Goal: Navigation & Orientation: Find specific page/section

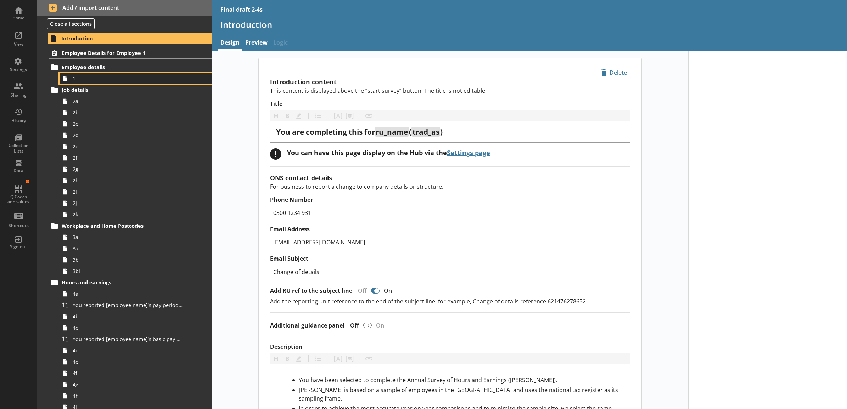
click at [128, 79] on span "1" at bounding box center [128, 78] width 110 height 7
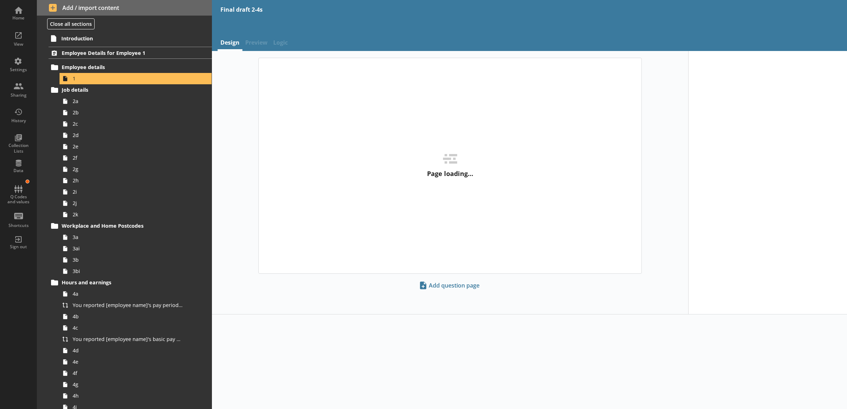
click at [247, 45] on span "Preview" at bounding box center [256, 43] width 28 height 15
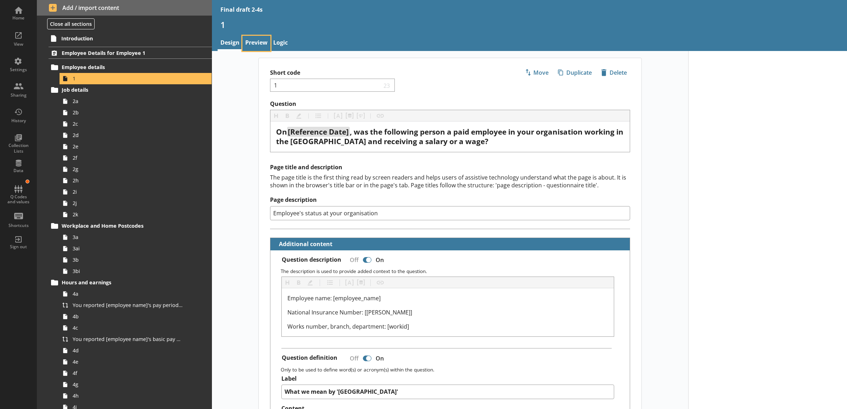
click at [250, 48] on link "Preview" at bounding box center [256, 43] width 28 height 15
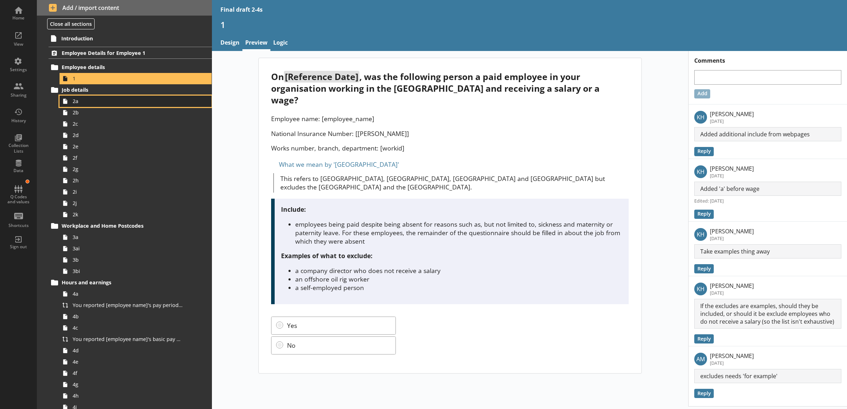
click at [94, 102] on span "2a" at bounding box center [128, 101] width 110 height 7
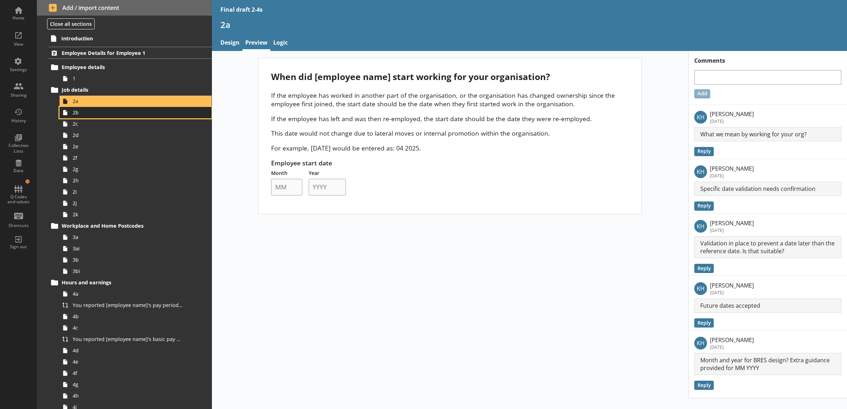
click at [91, 113] on span "2b" at bounding box center [128, 112] width 110 height 7
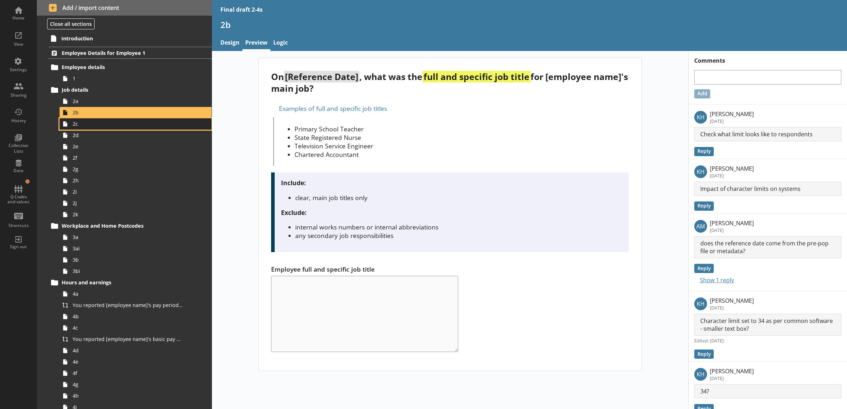
click at [112, 120] on link "2c" at bounding box center [136, 123] width 152 height 11
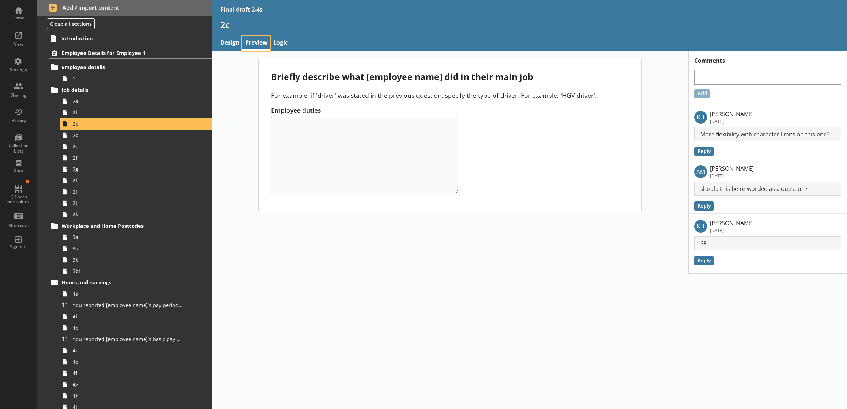
click at [257, 45] on link "Preview" at bounding box center [256, 43] width 28 height 15
click at [99, 134] on span "2d" at bounding box center [128, 135] width 110 height 7
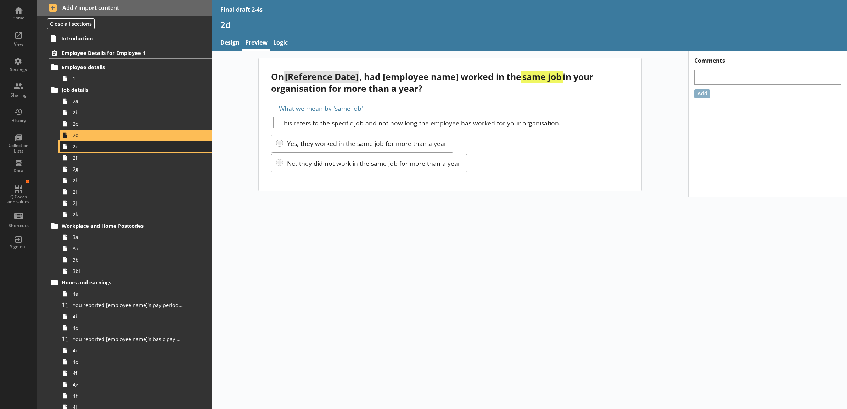
click at [98, 146] on span "2e" at bounding box center [128, 146] width 110 height 7
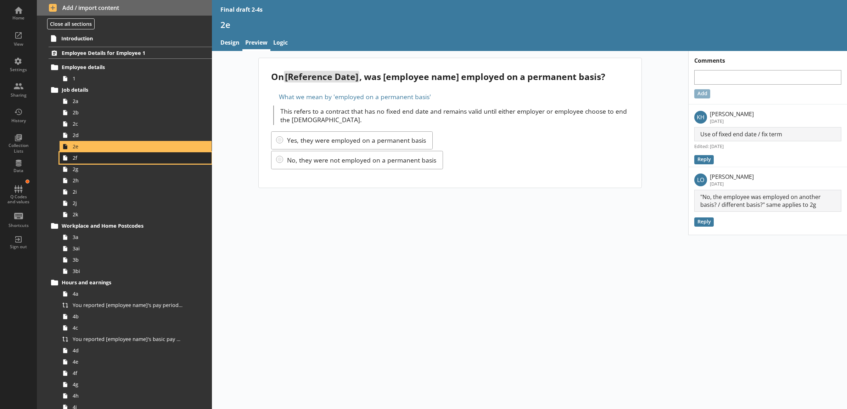
click at [100, 158] on span "2f" at bounding box center [128, 158] width 110 height 7
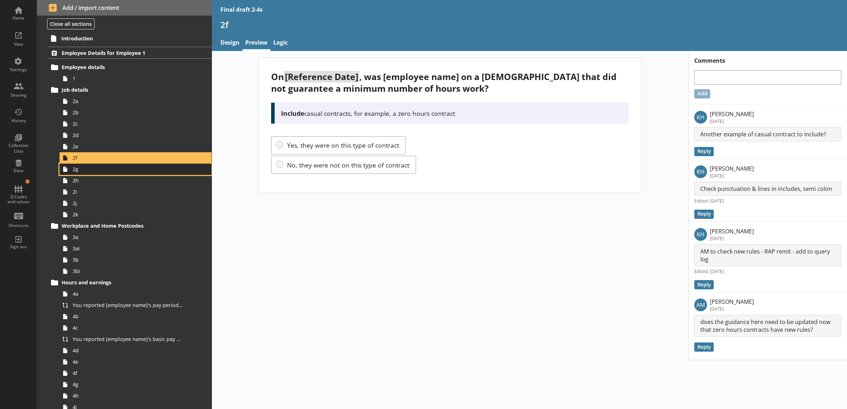
click at [98, 167] on span "2g" at bounding box center [128, 169] width 110 height 7
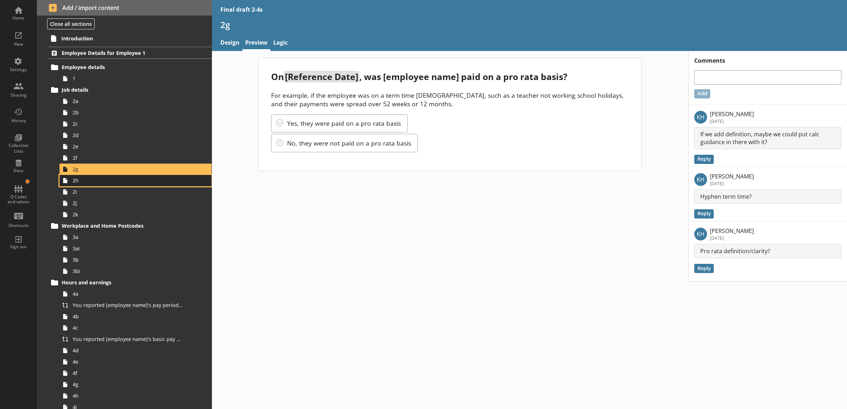
click at [105, 177] on span "2h" at bounding box center [128, 180] width 110 height 7
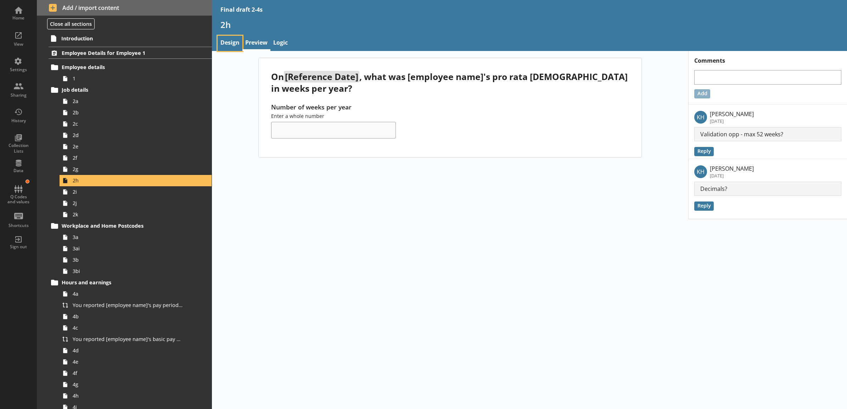
click at [229, 43] on link "Design" at bounding box center [230, 43] width 25 height 15
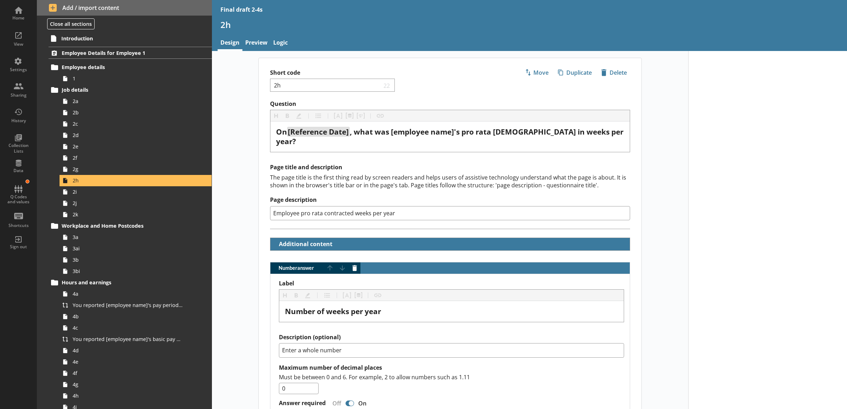
scroll to position [204, 0]
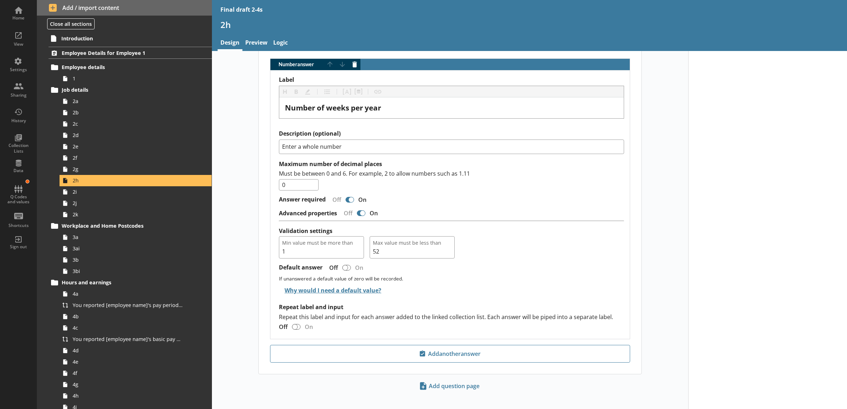
type textarea "x"
click at [253, 39] on link "Preview" at bounding box center [256, 43] width 28 height 15
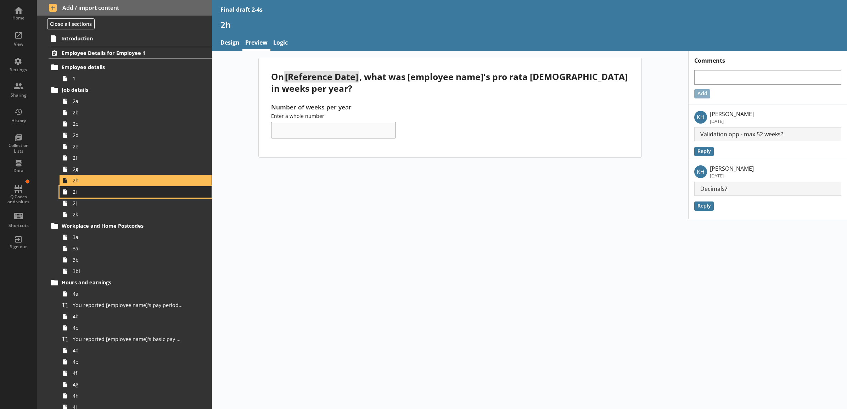
drag, startPoint x: 98, startPoint y: 187, endPoint x: 96, endPoint y: 197, distance: 10.2
click at [98, 187] on link "2i" at bounding box center [136, 191] width 152 height 11
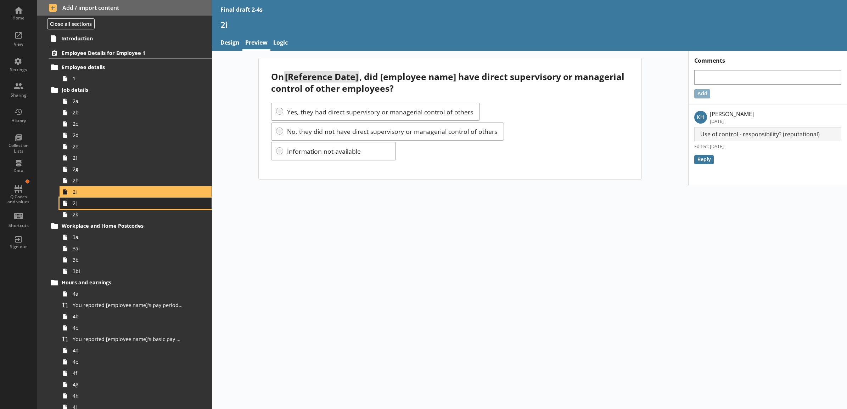
click at [93, 201] on span "2j" at bounding box center [128, 203] width 110 height 7
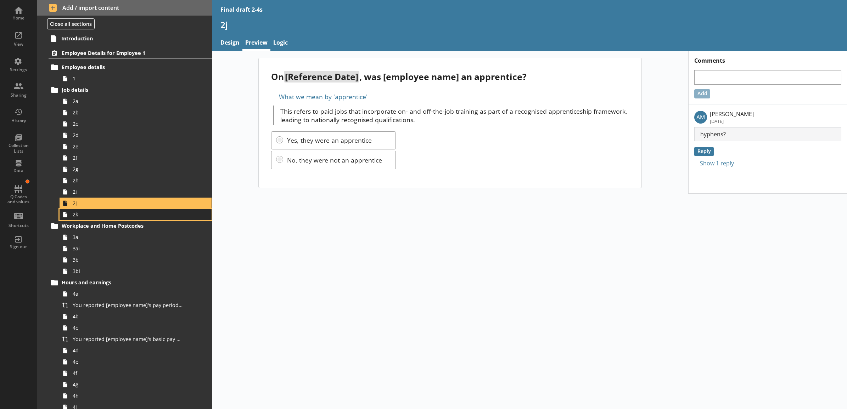
click at [91, 211] on span "2k" at bounding box center [128, 214] width 110 height 7
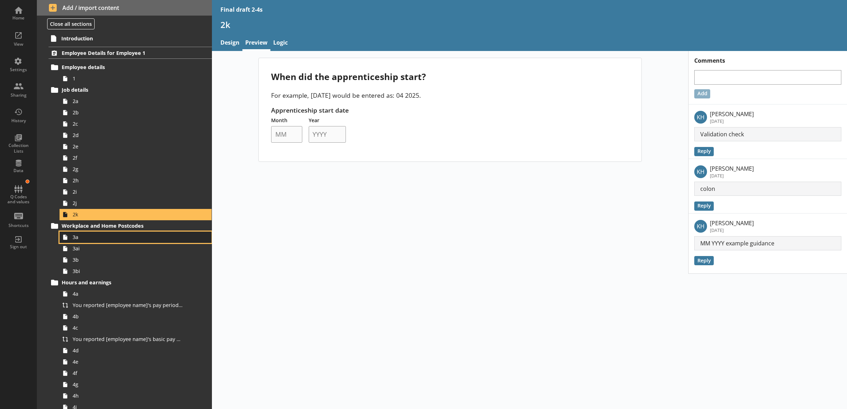
click at [106, 242] on link "3a" at bounding box center [136, 237] width 152 height 11
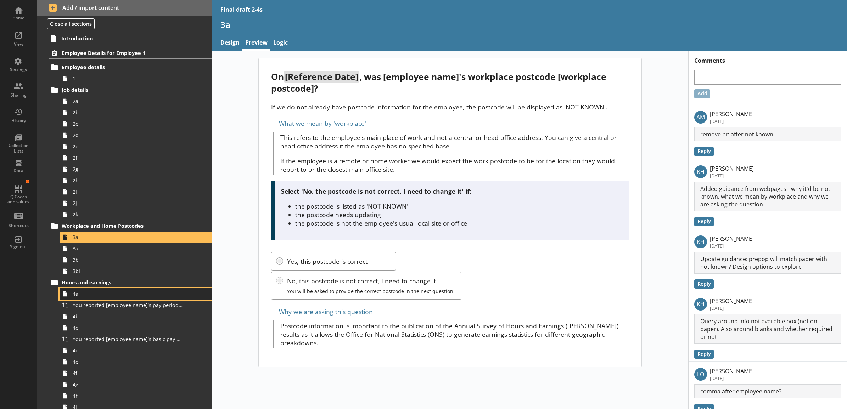
click at [92, 291] on span "4a" at bounding box center [128, 294] width 110 height 7
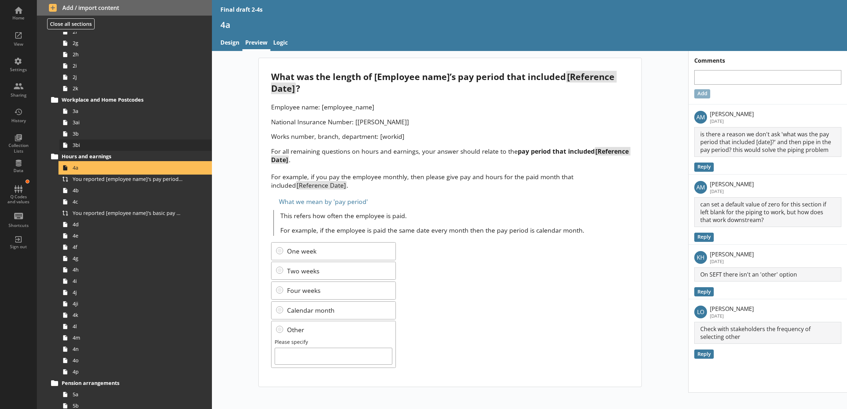
scroll to position [147, 0]
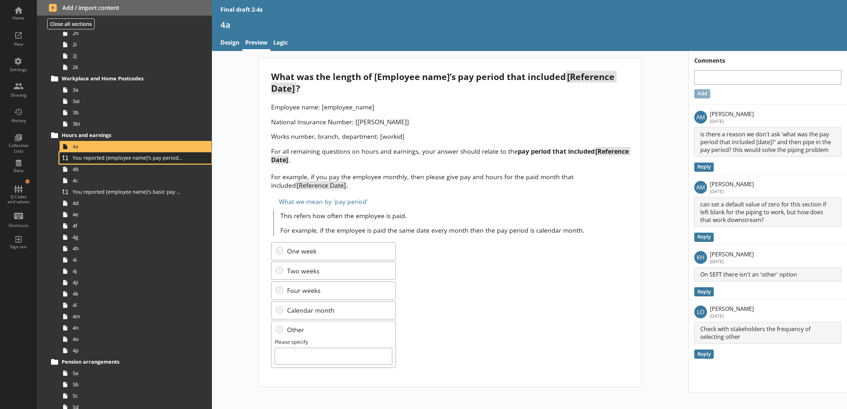
click at [146, 160] on span "You reported [employee name]'s pay period that included [Reference Date] to be …" at bounding box center [128, 158] width 110 height 7
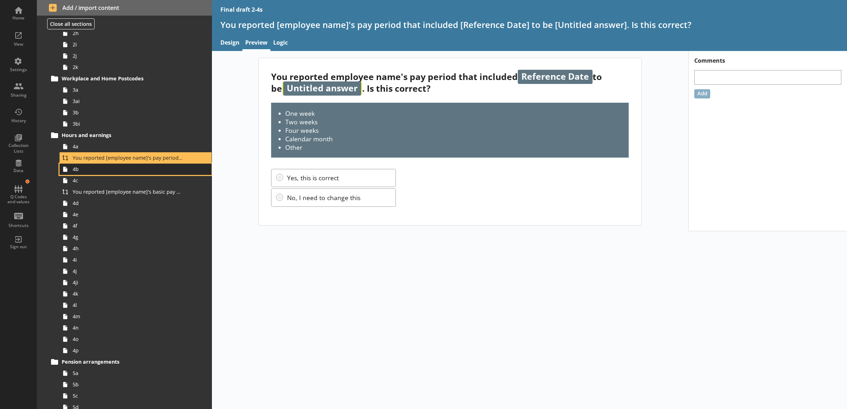
click at [146, 169] on span "4b" at bounding box center [128, 169] width 110 height 7
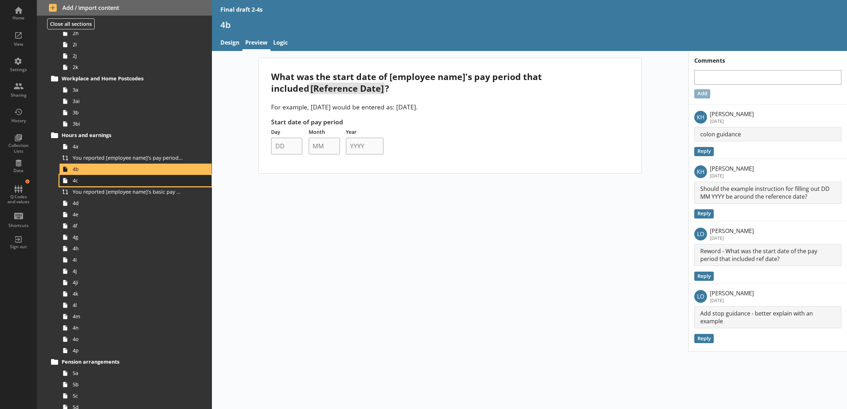
click at [119, 185] on link "4c" at bounding box center [136, 180] width 152 height 11
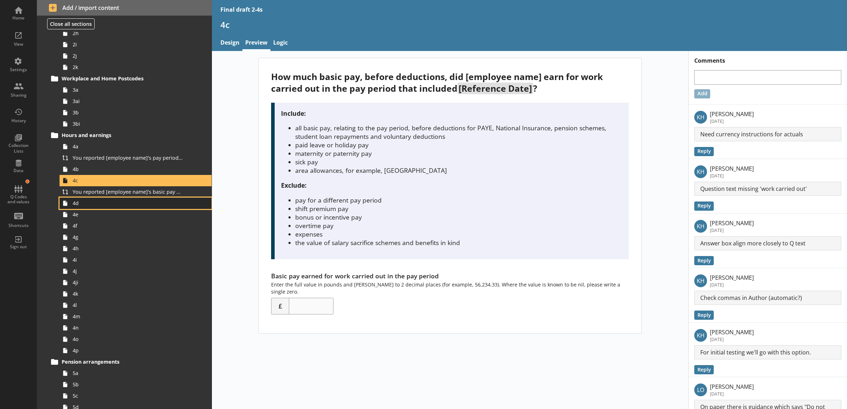
click at [108, 202] on span "4d" at bounding box center [128, 203] width 110 height 7
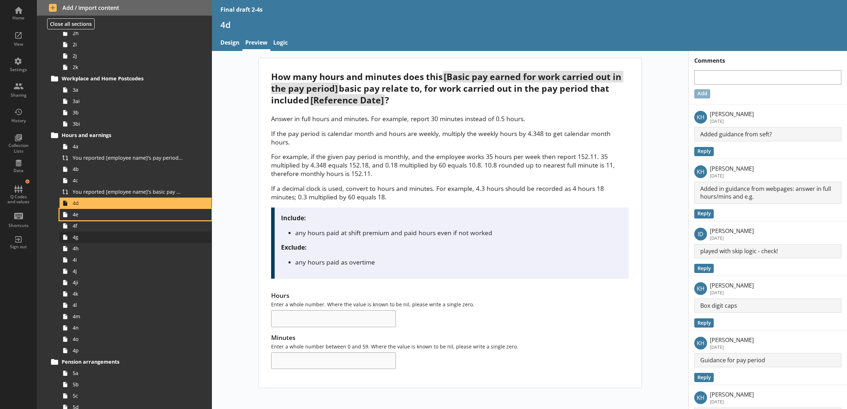
drag, startPoint x: 73, startPoint y: 210, endPoint x: 89, endPoint y: 234, distance: 29.3
click at [73, 210] on link "4e" at bounding box center [136, 214] width 152 height 11
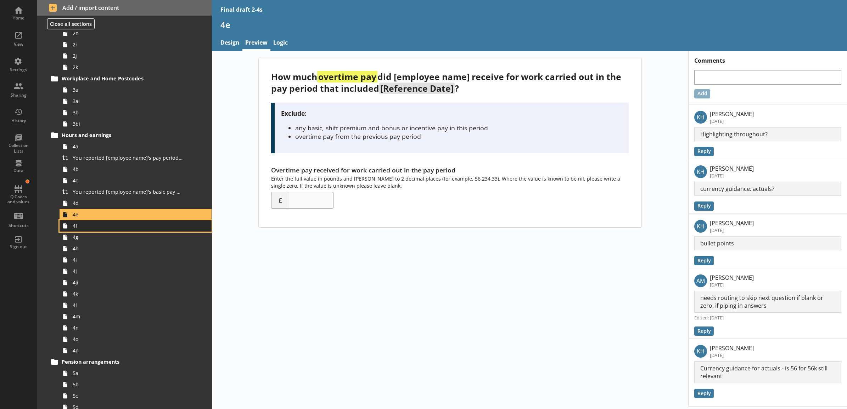
click at [101, 227] on span "4f" at bounding box center [128, 226] width 110 height 7
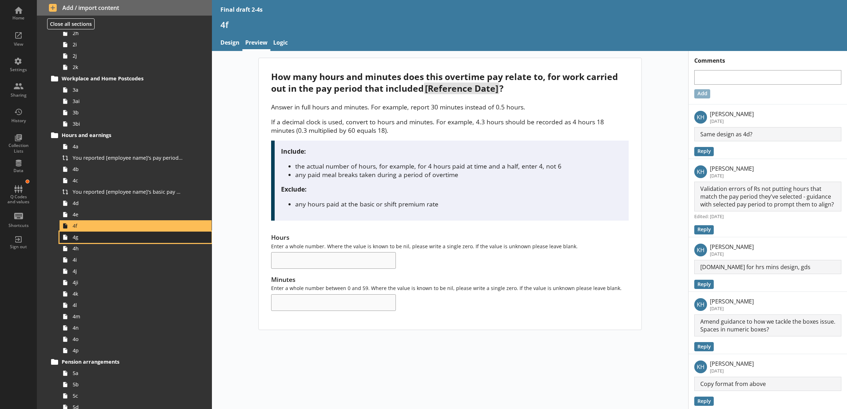
click at [96, 240] on span "4g" at bounding box center [128, 237] width 110 height 7
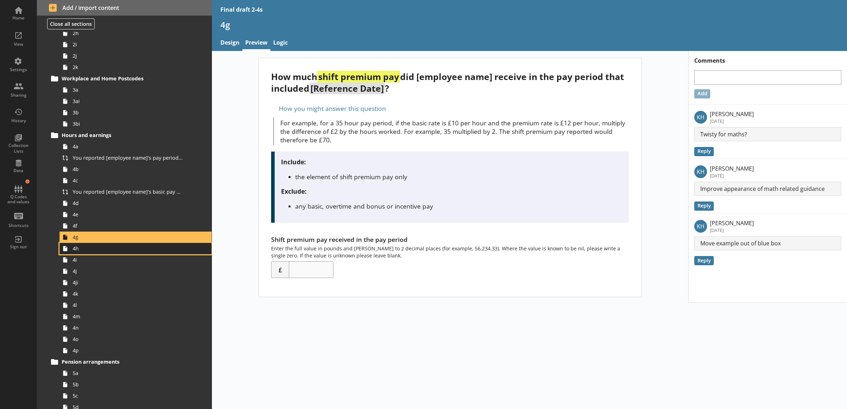
click at [96, 245] on span "4h" at bounding box center [128, 248] width 110 height 7
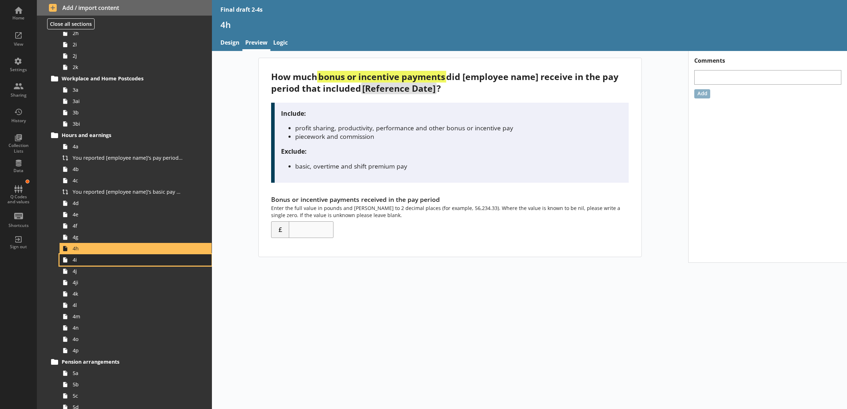
click at [98, 257] on span "4i" at bounding box center [128, 260] width 110 height 7
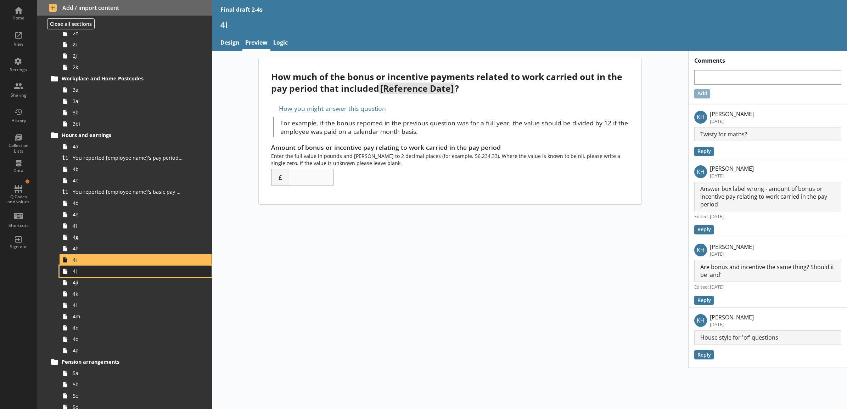
click at [143, 269] on span "4j" at bounding box center [128, 271] width 110 height 7
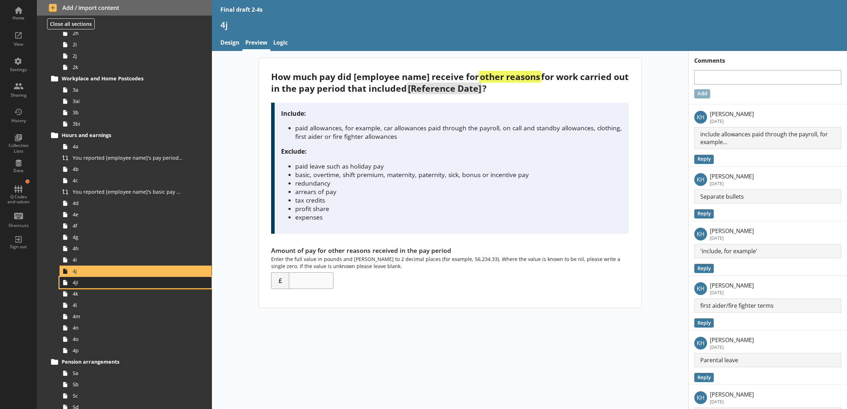
click at [141, 278] on link "4ji" at bounding box center [136, 282] width 152 height 11
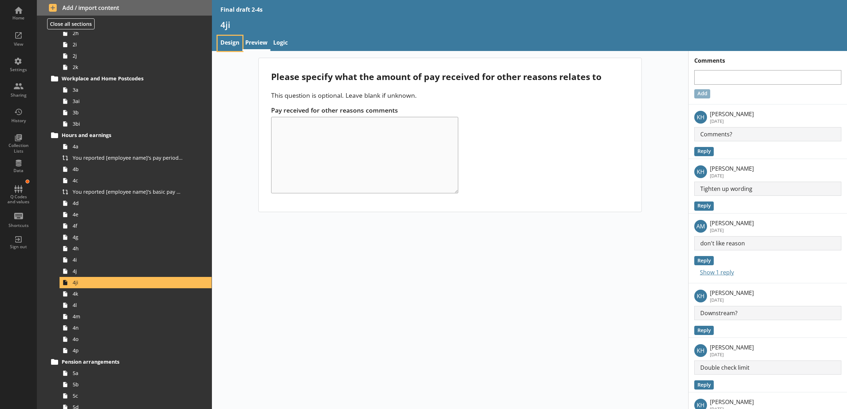
click at [232, 40] on link "Design" at bounding box center [230, 43] width 25 height 15
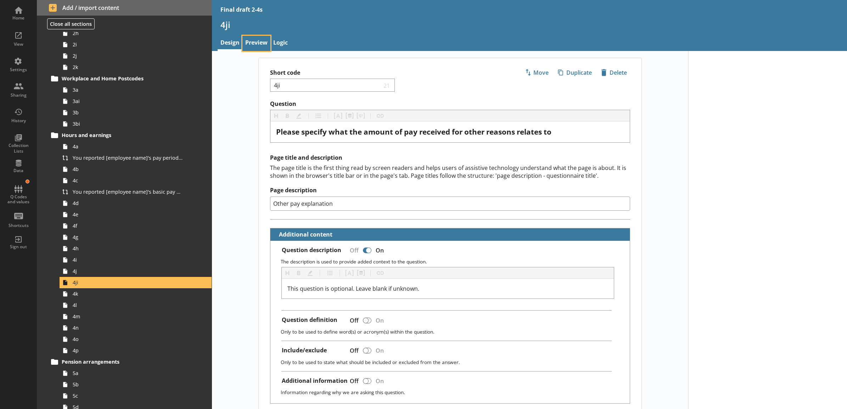
click at [255, 38] on link "Preview" at bounding box center [256, 43] width 28 height 15
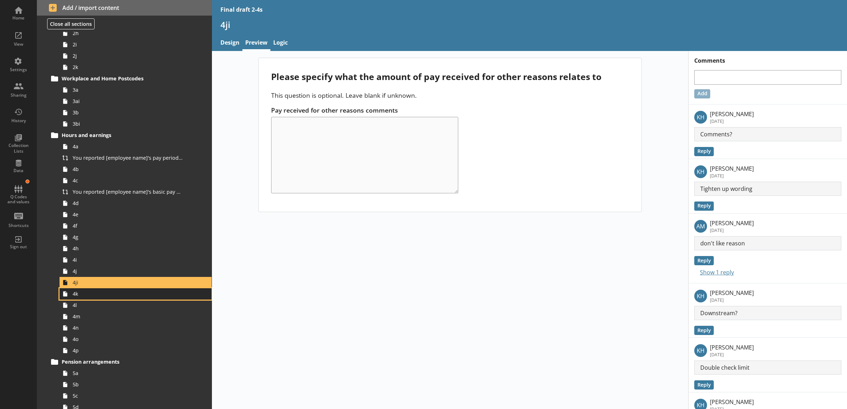
click at [134, 295] on span "4k" at bounding box center [128, 294] width 110 height 7
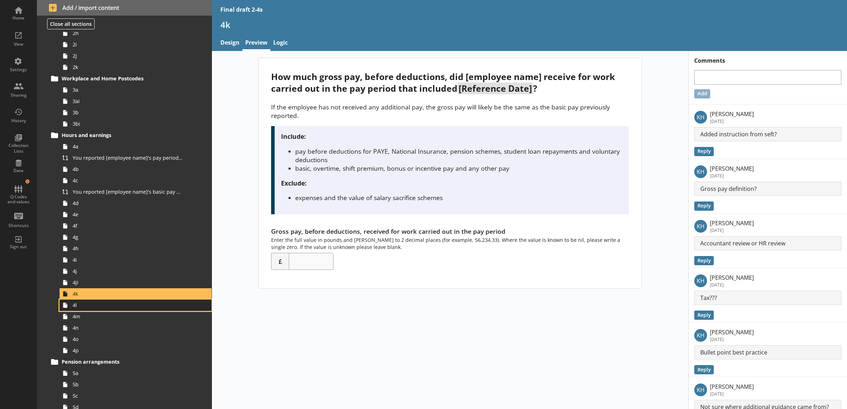
click at [129, 303] on span "4l" at bounding box center [128, 305] width 110 height 7
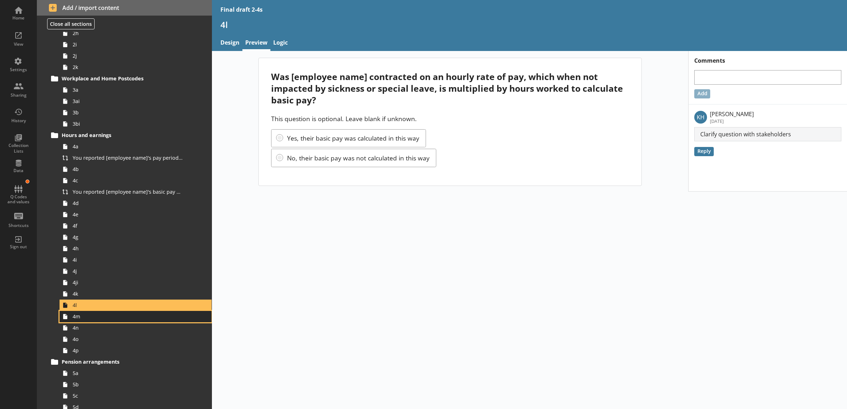
click at [160, 321] on link "4m" at bounding box center [136, 316] width 152 height 11
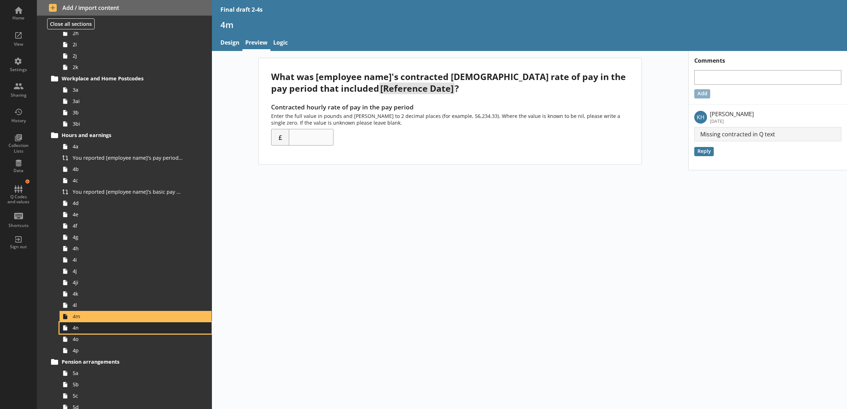
click at [119, 327] on span "4n" at bounding box center [128, 328] width 110 height 7
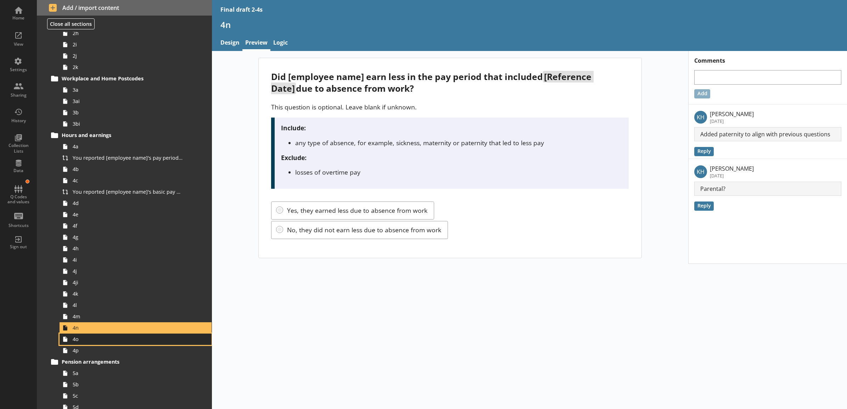
click at [120, 338] on span "4o" at bounding box center [128, 339] width 110 height 7
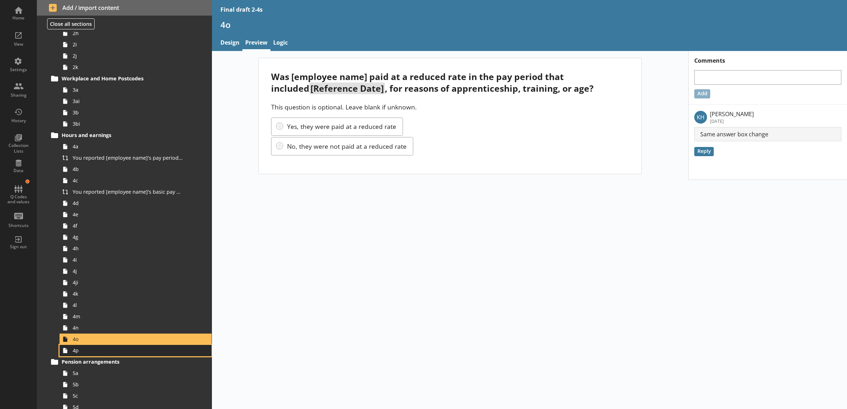
click at [121, 350] on span "4p" at bounding box center [128, 350] width 110 height 7
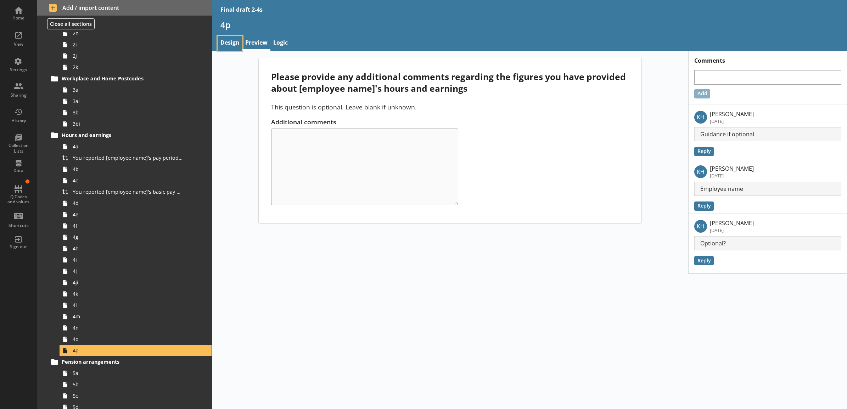
click at [241, 42] on link "Design" at bounding box center [230, 43] width 25 height 15
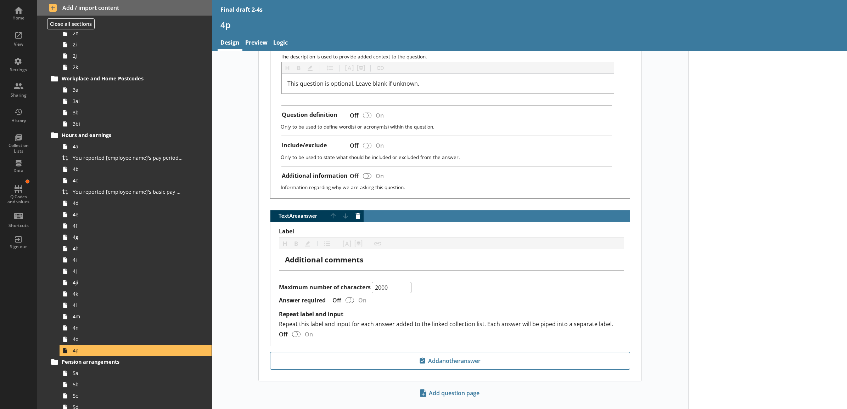
scroll to position [222, 0]
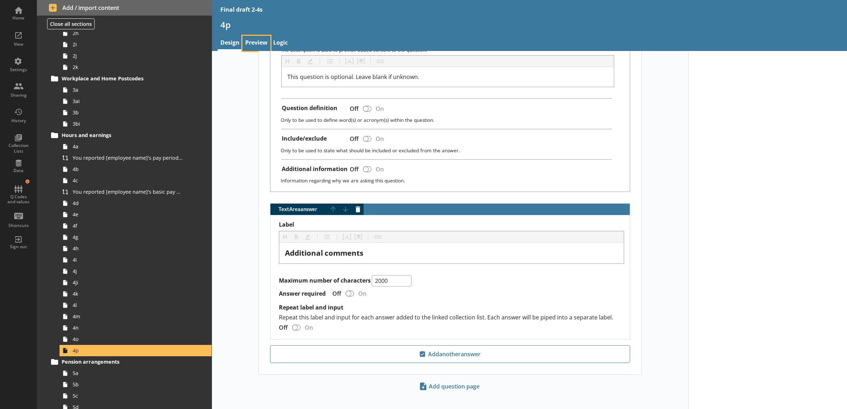
click at [250, 39] on link "Preview" at bounding box center [256, 43] width 28 height 15
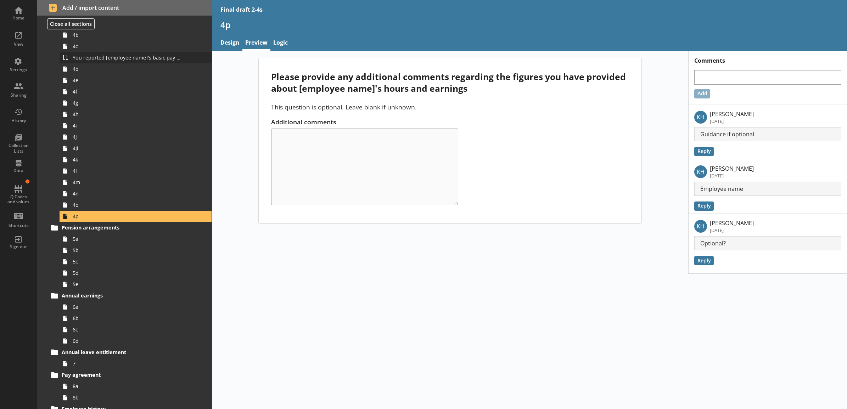
scroll to position [295, 0]
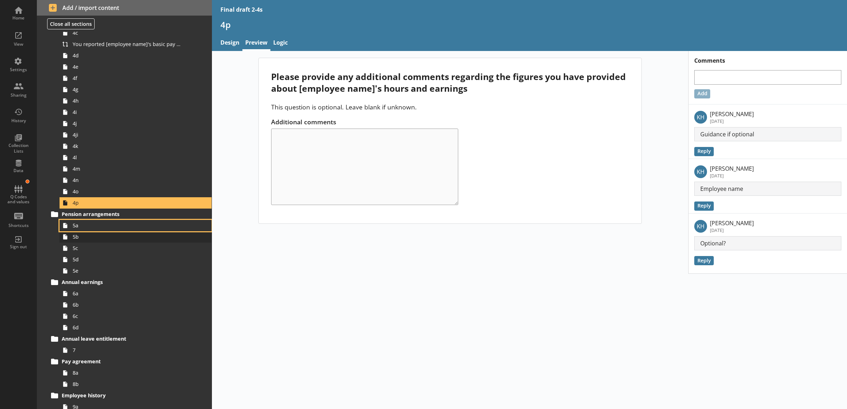
click at [80, 230] on link "5a" at bounding box center [136, 225] width 152 height 11
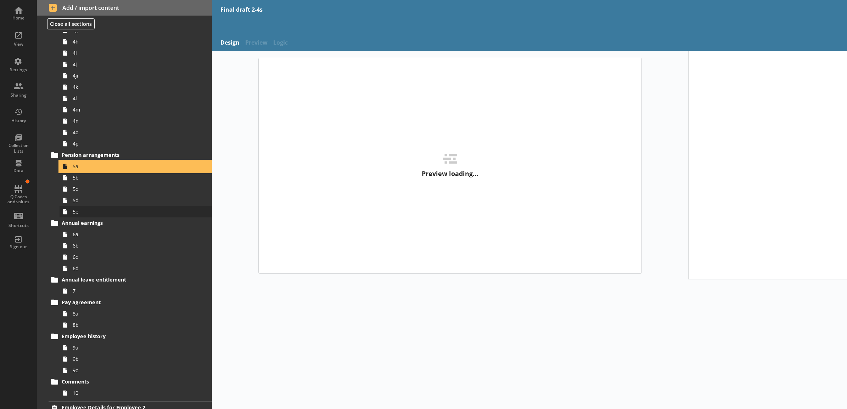
scroll to position [443, 0]
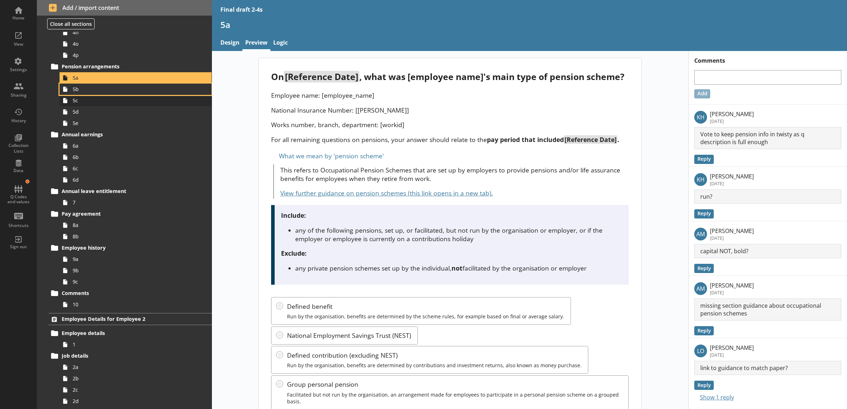
drag, startPoint x: 93, startPoint y: 87, endPoint x: 94, endPoint y: 101, distance: 14.2
click at [93, 87] on span "5b" at bounding box center [128, 89] width 110 height 7
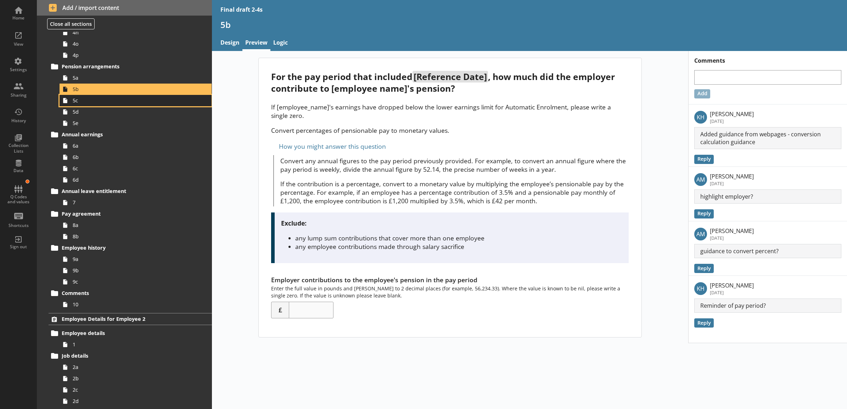
click at [87, 103] on span "5c" at bounding box center [128, 100] width 110 height 7
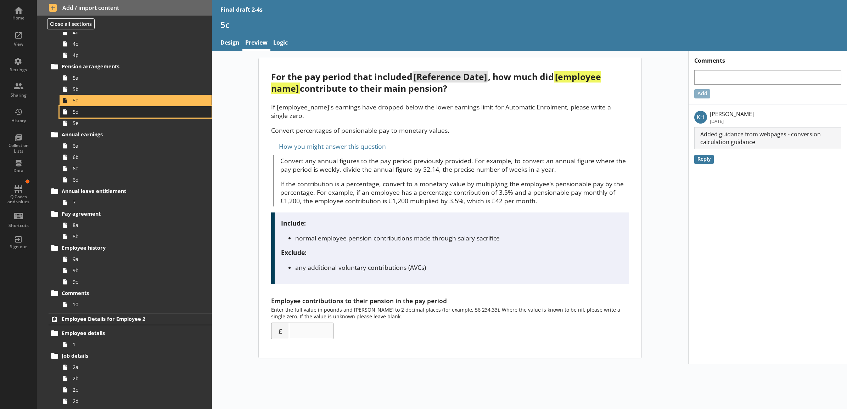
click at [88, 110] on span "5d" at bounding box center [128, 111] width 110 height 7
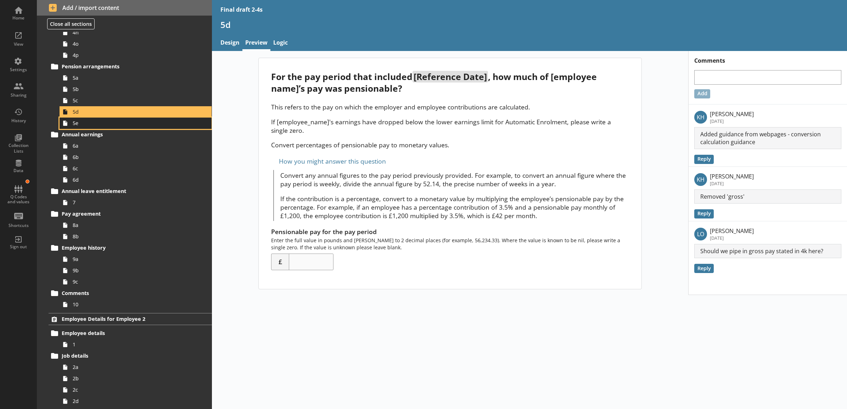
click at [98, 125] on span "5e" at bounding box center [128, 123] width 110 height 7
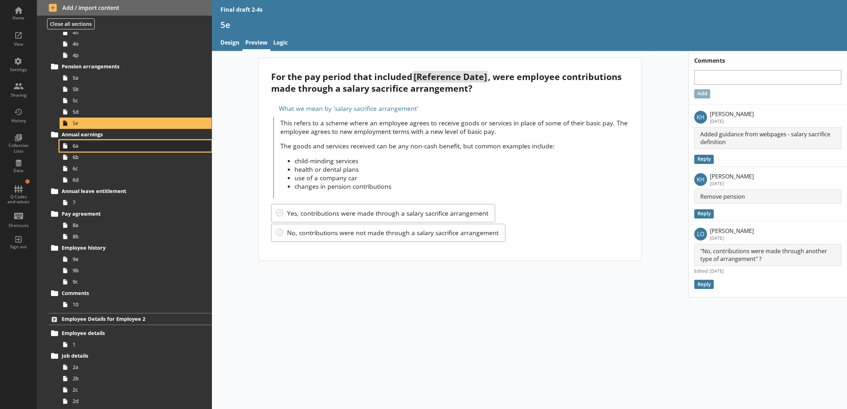
click at [102, 151] on link "6a" at bounding box center [136, 145] width 152 height 11
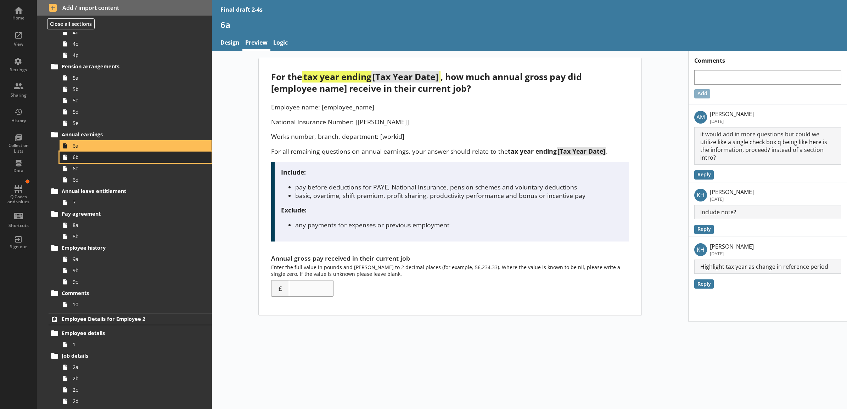
click at [110, 162] on link "6b" at bounding box center [136, 157] width 152 height 11
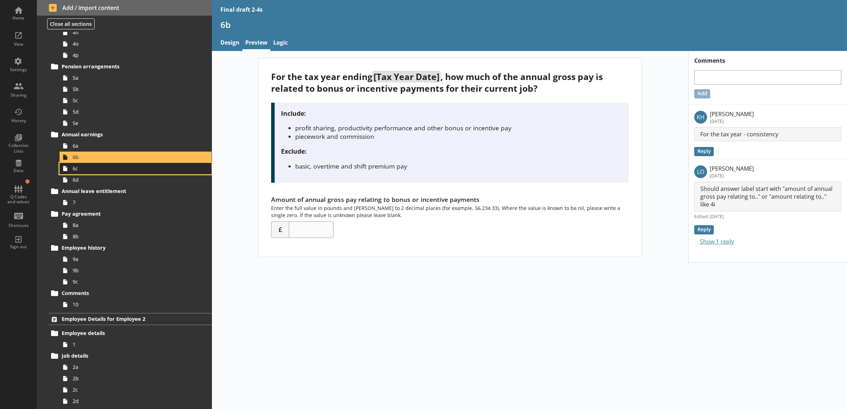
click at [107, 170] on span "6c" at bounding box center [128, 168] width 110 height 7
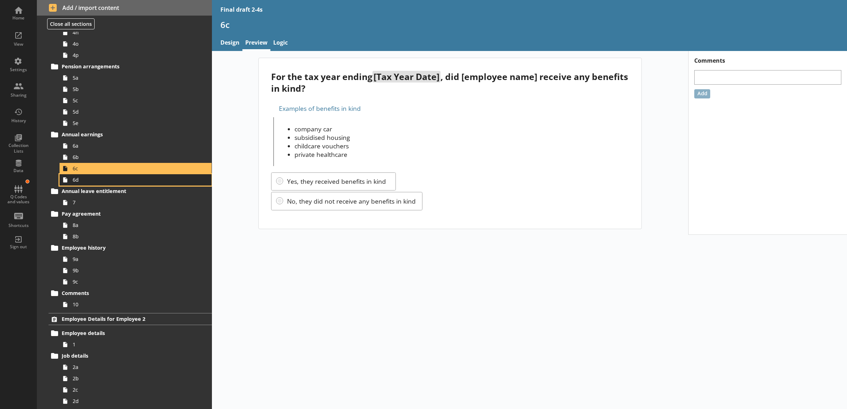
click at [105, 179] on span "6d" at bounding box center [128, 180] width 110 height 7
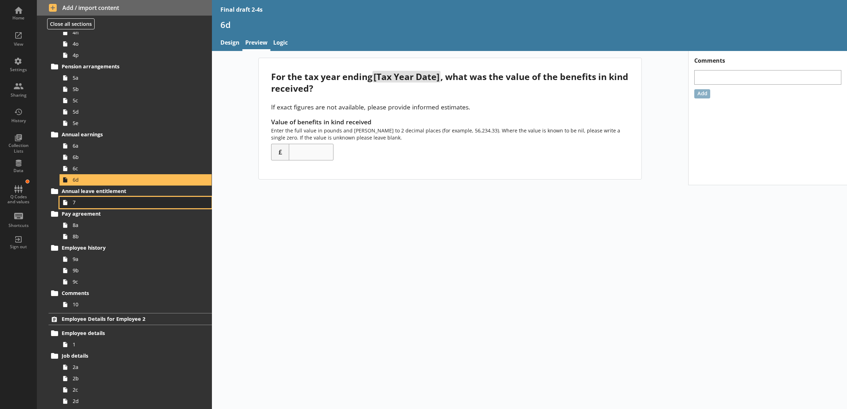
click at [111, 203] on span "7" at bounding box center [128, 202] width 110 height 7
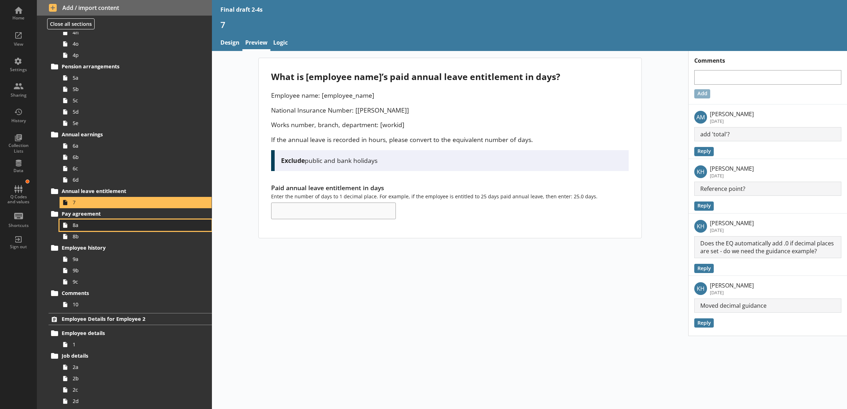
click at [102, 225] on span "8a" at bounding box center [128, 225] width 110 height 7
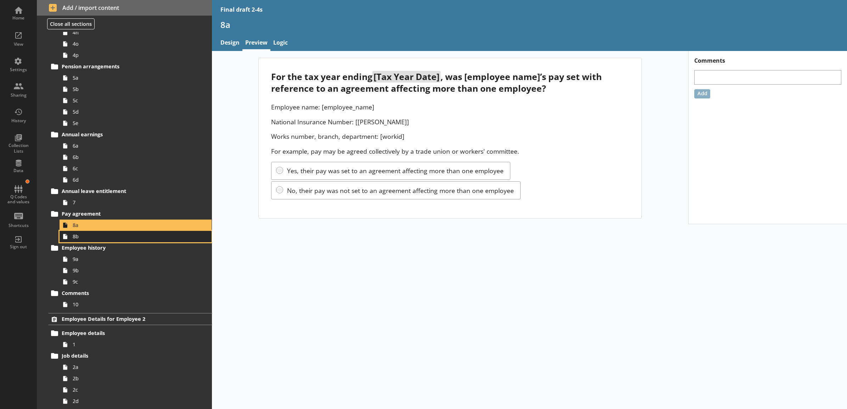
click at [100, 234] on span "8b" at bounding box center [128, 236] width 110 height 7
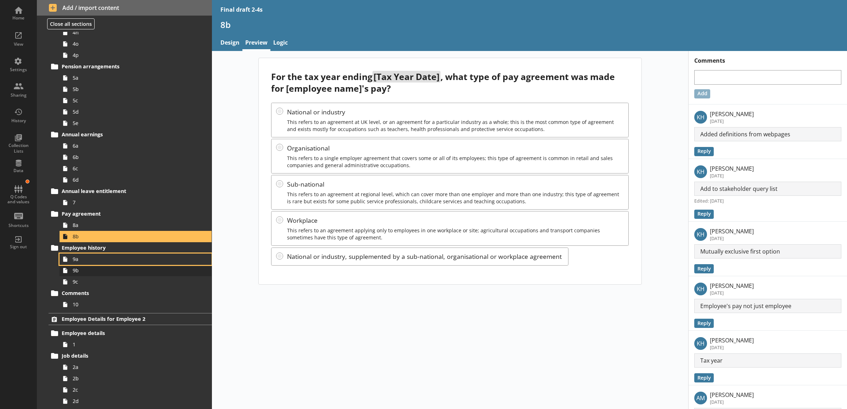
drag, startPoint x: 86, startPoint y: 262, endPoint x: 84, endPoint y: 266, distance: 4.0
click at [86, 262] on span "9a" at bounding box center [128, 259] width 110 height 7
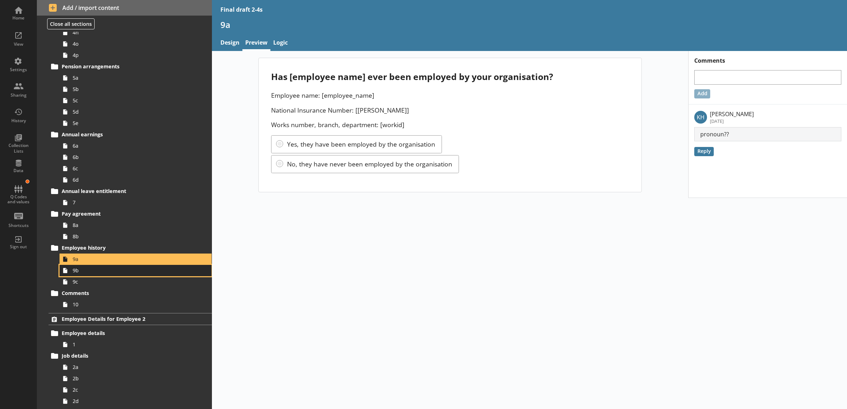
click at [84, 270] on span "9b" at bounding box center [128, 270] width 110 height 7
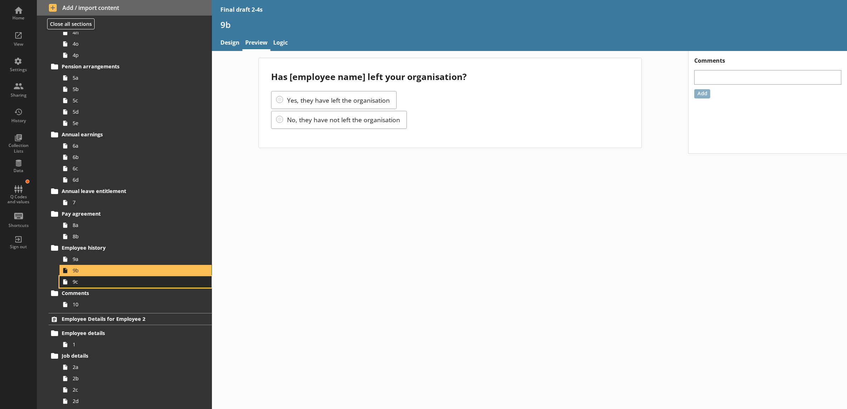
click at [84, 281] on span "9c" at bounding box center [128, 282] width 110 height 7
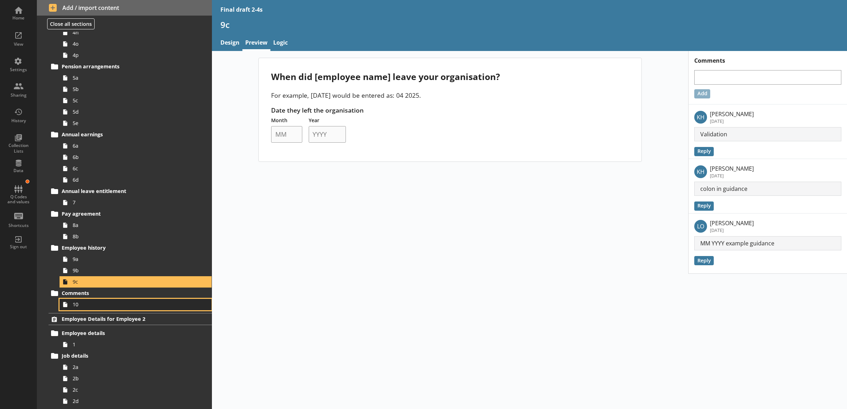
click at [98, 307] on span "10" at bounding box center [128, 304] width 110 height 7
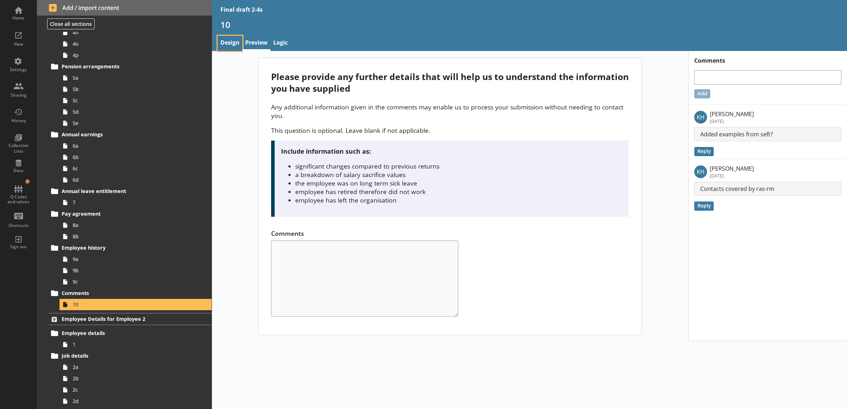
click at [231, 41] on link "Design" at bounding box center [230, 43] width 25 height 15
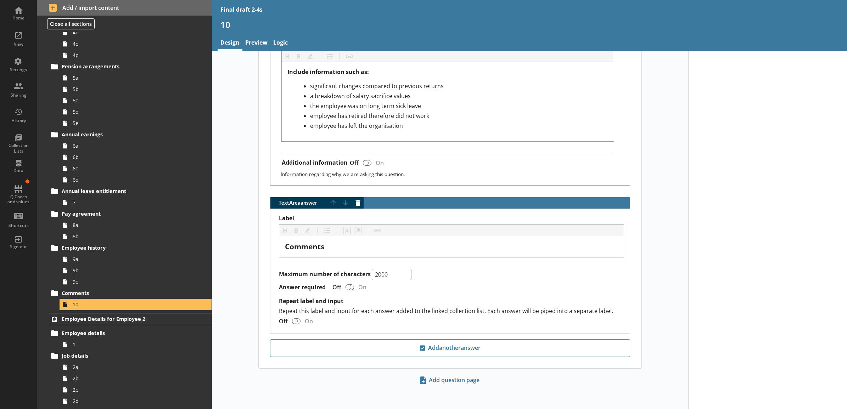
scroll to position [353, 0]
